Goal: Check status

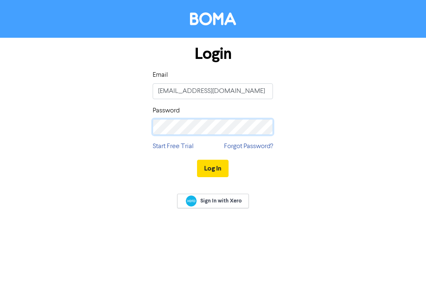
click at [197, 160] on button "Log In" at bounding box center [212, 168] width 31 height 17
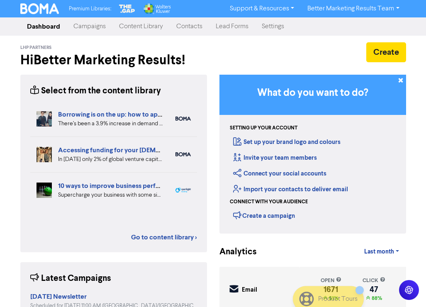
click at [97, 28] on link "Campaigns" at bounding box center [90, 26] width 46 height 17
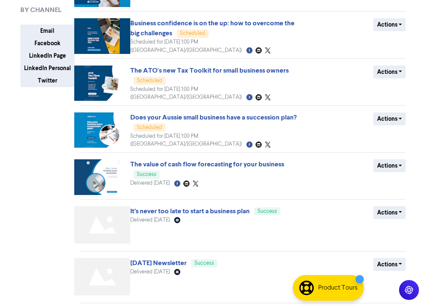
scroll to position [168, 0]
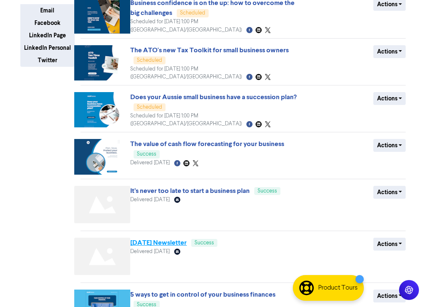
click at [186, 239] on link "[DATE] Newsletter" at bounding box center [158, 242] width 56 height 8
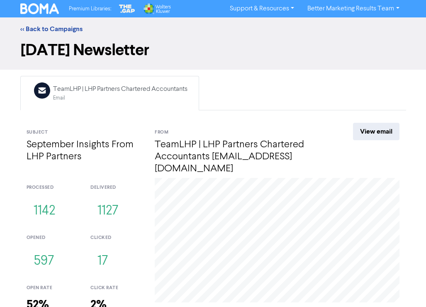
scroll to position [46, 0]
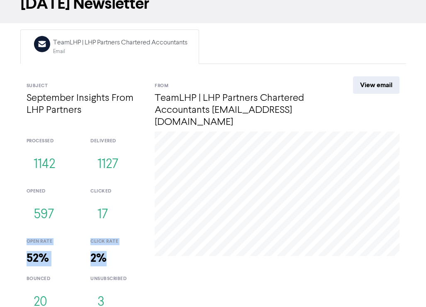
drag, startPoint x: 25, startPoint y: 226, endPoint x: 128, endPoint y: 251, distance: 105.6
click at [128, 251] on div "open rate 52% click rate 2%" at bounding box center [84, 250] width 128 height 37
copy div "open rate 52% click rate 2%"
